Goal: Information Seeking & Learning: Check status

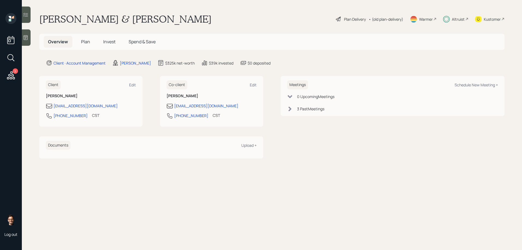
click at [112, 42] on span "Invest" at bounding box center [109, 42] width 12 height 6
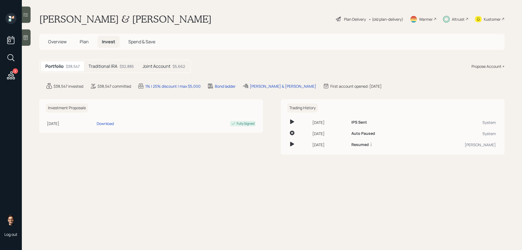
click at [118, 63] on div "Traditional IRA $32,885" at bounding box center [111, 66] width 54 height 10
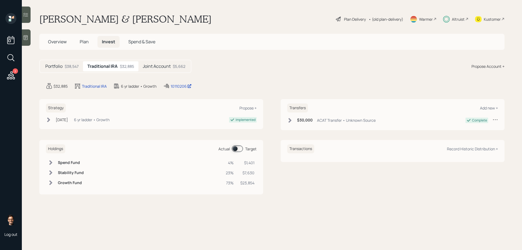
click at [155, 67] on h5 "Joint Account" at bounding box center [157, 66] width 28 height 5
click at [27, 16] on icon at bounding box center [25, 15] width 5 height 4
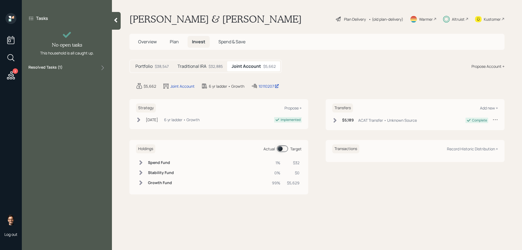
click at [76, 68] on div "Resolved Tasks ( 1 )" at bounding box center [66, 68] width 77 height 7
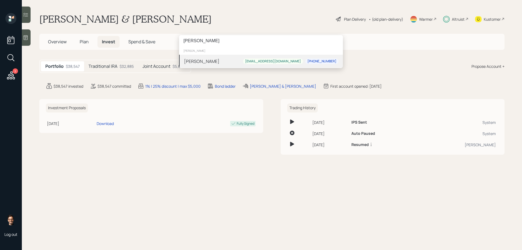
type input "[PERSON_NAME]"
click at [209, 59] on div "[PERSON_NAME]" at bounding box center [201, 61] width 35 height 7
